Goal: Task Accomplishment & Management: Manage account settings

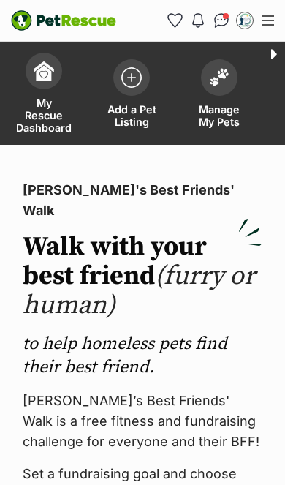
click at [221, 26] on img "Conversations" at bounding box center [221, 20] width 15 height 15
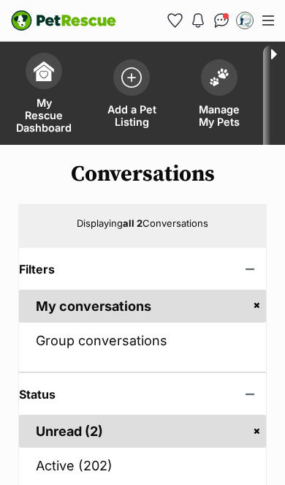
click at [222, 86] on img at bounding box center [219, 77] width 20 height 19
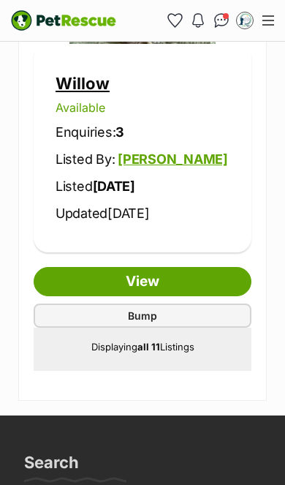
scroll to position [5331, 0]
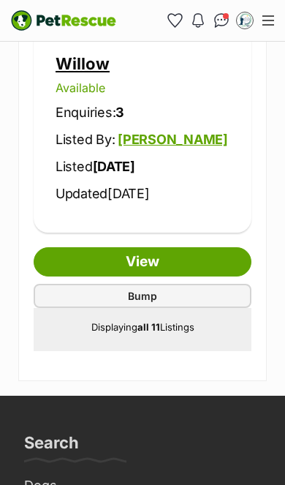
click at [198, 285] on link "Bump" at bounding box center [143, 296] width 218 height 24
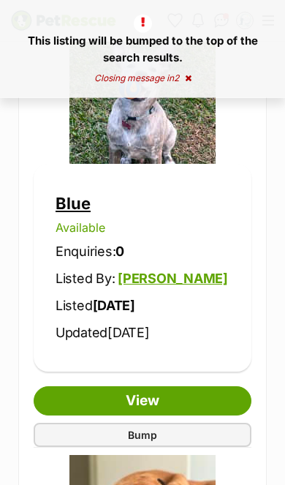
scroll to position [1689, 0]
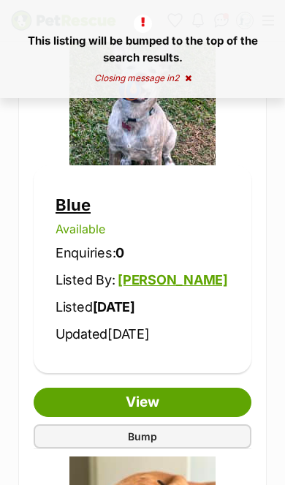
click at [200, 434] on link "Bump" at bounding box center [143, 436] width 218 height 24
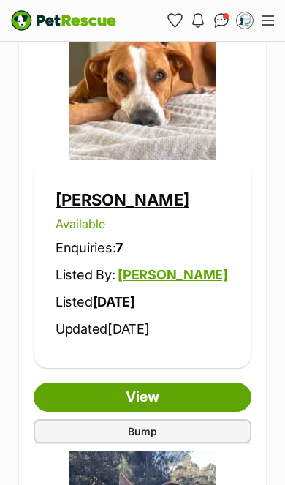
scroll to position [2131, 0]
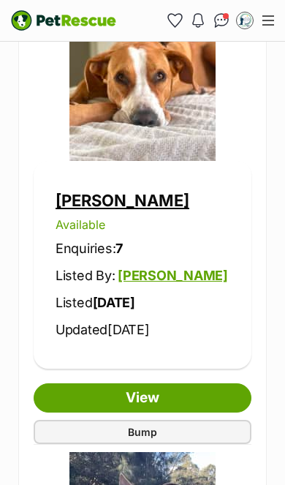
click at [220, 426] on link "Bump" at bounding box center [143, 432] width 218 height 24
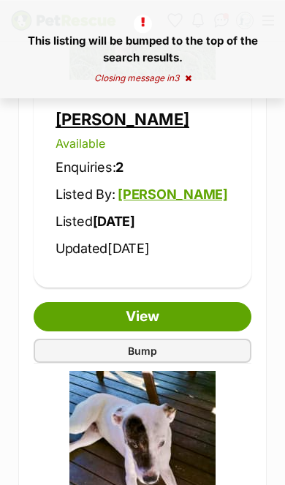
scroll to position [2655, 0]
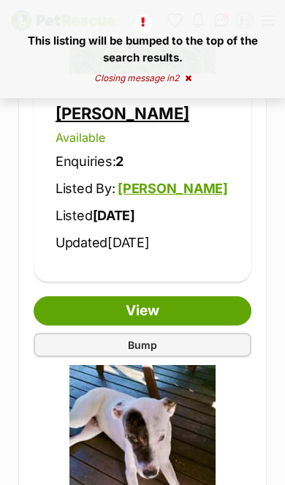
click at [192, 341] on link "Bump" at bounding box center [143, 345] width 218 height 24
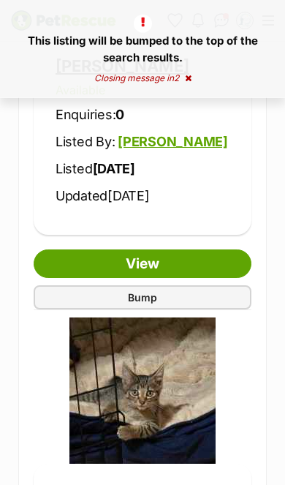
scroll to position [3141, 0]
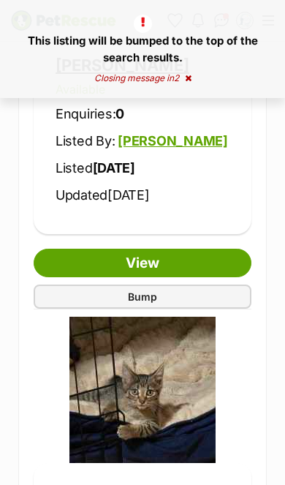
click at [200, 293] on link "Bump" at bounding box center [143, 297] width 218 height 24
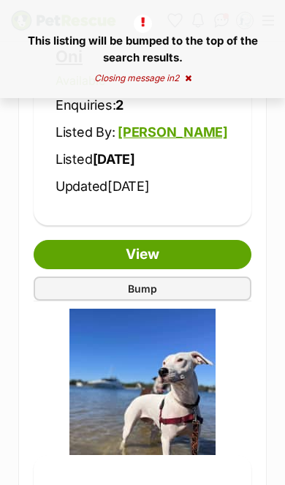
scroll to position [3586, 0]
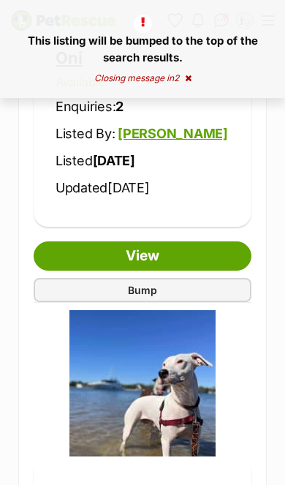
click at [210, 290] on link "Bump" at bounding box center [143, 290] width 218 height 24
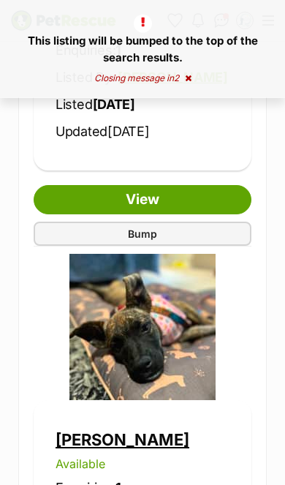
scroll to position [4080, 0]
click at [206, 222] on link "Bump" at bounding box center [143, 234] width 218 height 24
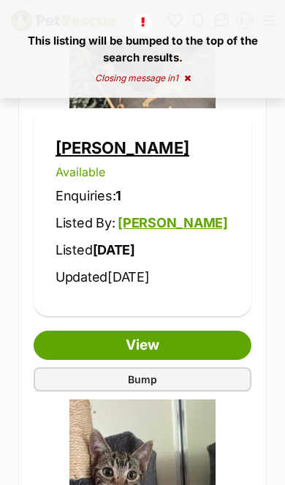
scroll to position [4396, 0]
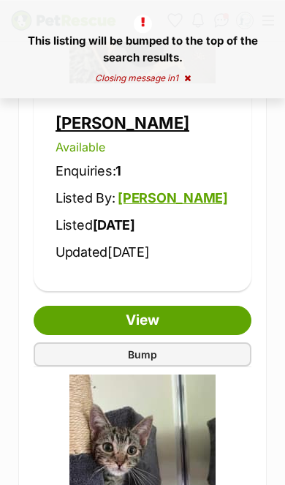
click at [191, 347] on link "Bump" at bounding box center [143, 354] width 218 height 24
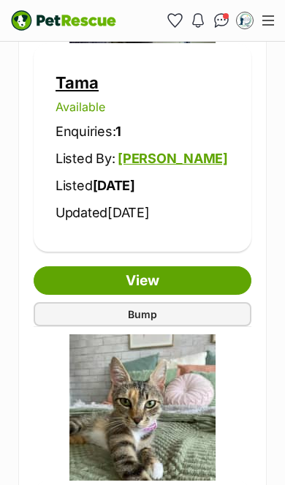
scroll to position [4875, 0]
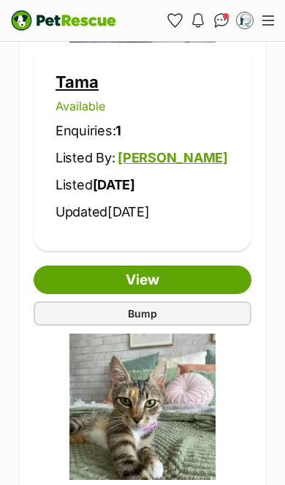
click at [200, 301] on link "Bump" at bounding box center [143, 313] width 218 height 24
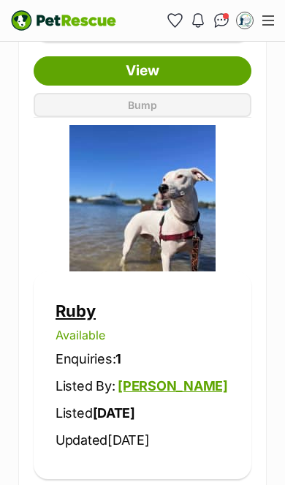
scroll to position [3769, 0]
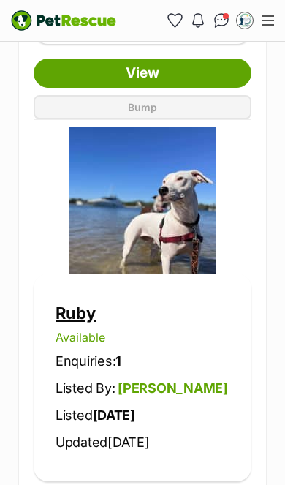
click at [89, 315] on link "Ruby" at bounding box center [76, 313] width 40 height 19
